Goal: Information Seeking & Learning: Learn about a topic

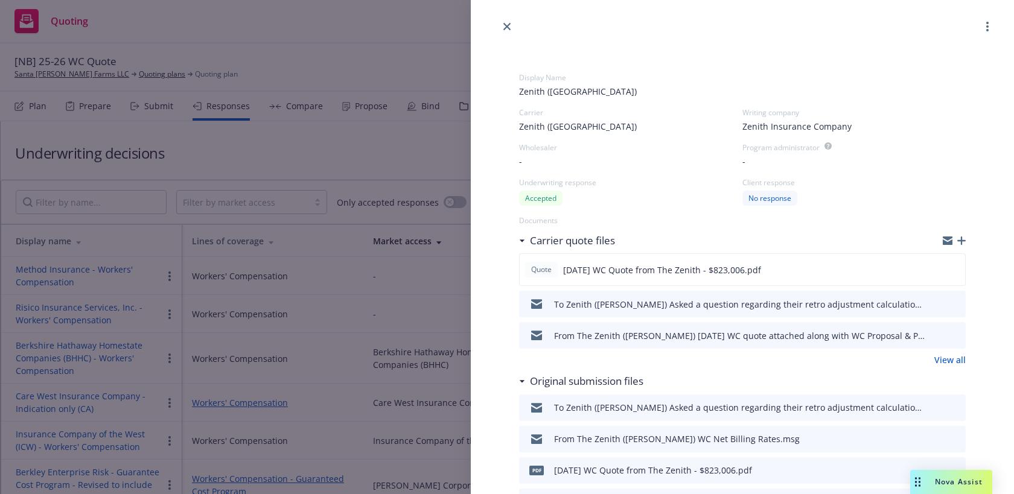
scroll to position [120, 0]
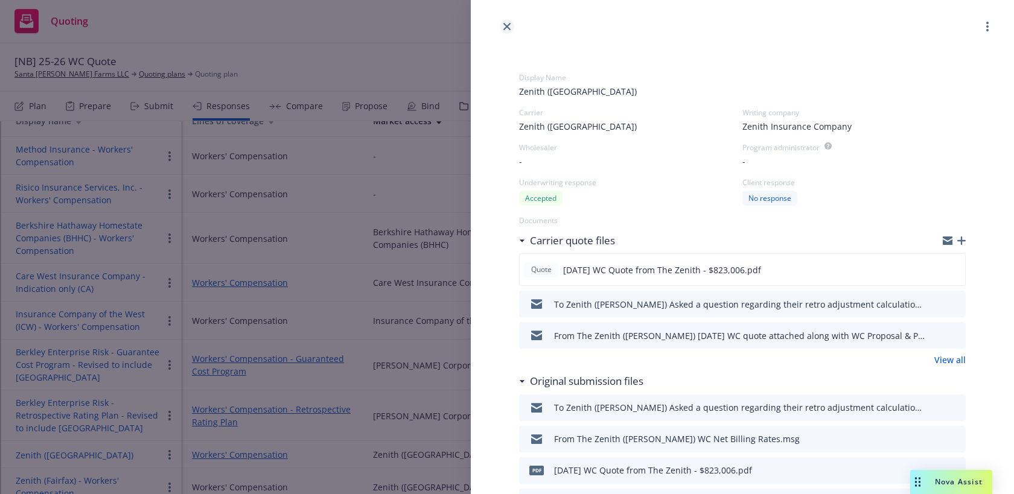
click at [507, 23] on icon "close" at bounding box center [506, 26] width 7 height 7
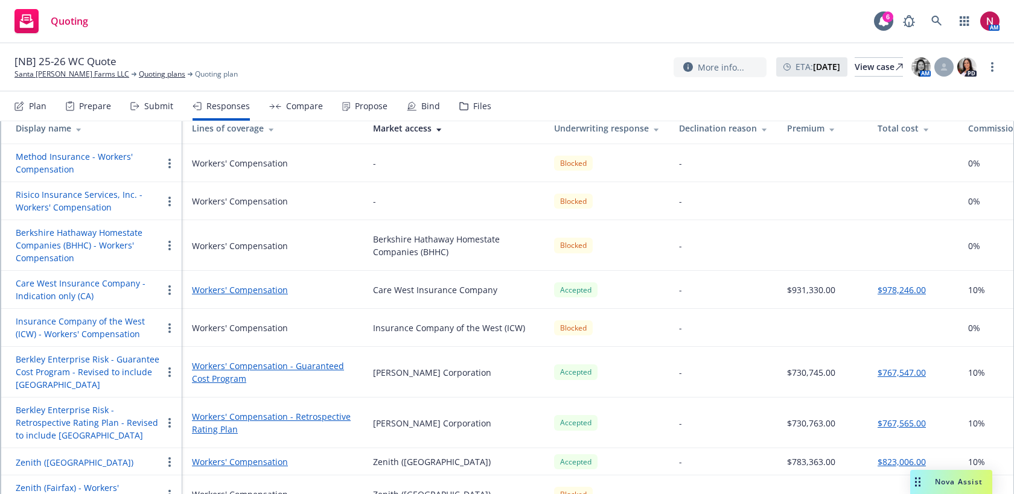
scroll to position [120, 0]
